Goal: Task Accomplishment & Management: Use online tool/utility

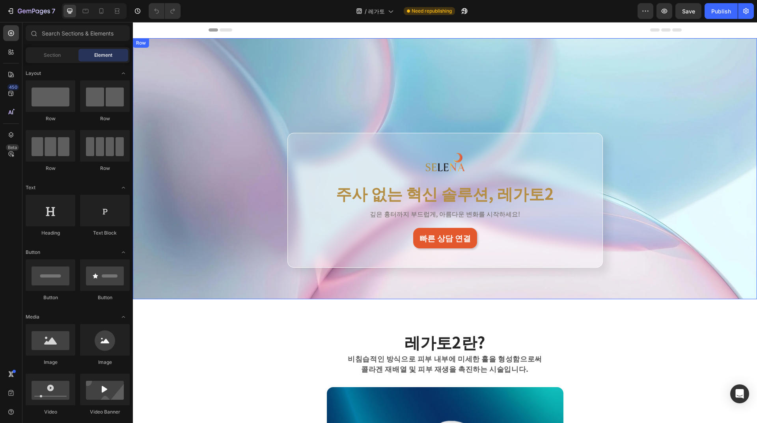
scroll to position [197, 0]
click at [710, 12] on button "Publish" at bounding box center [720, 11] width 33 height 16
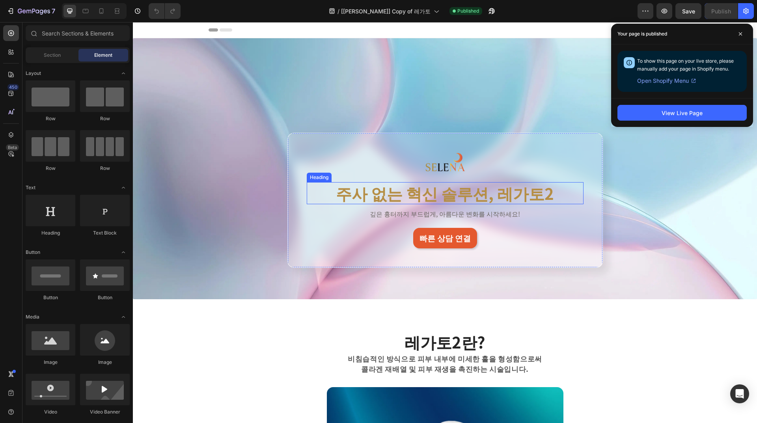
click at [437, 192] on h2 "주사 없는 혁신 솔루션, 레가토2" at bounding box center [445, 193] width 277 height 22
